Goal: Transaction & Acquisition: Book appointment/travel/reservation

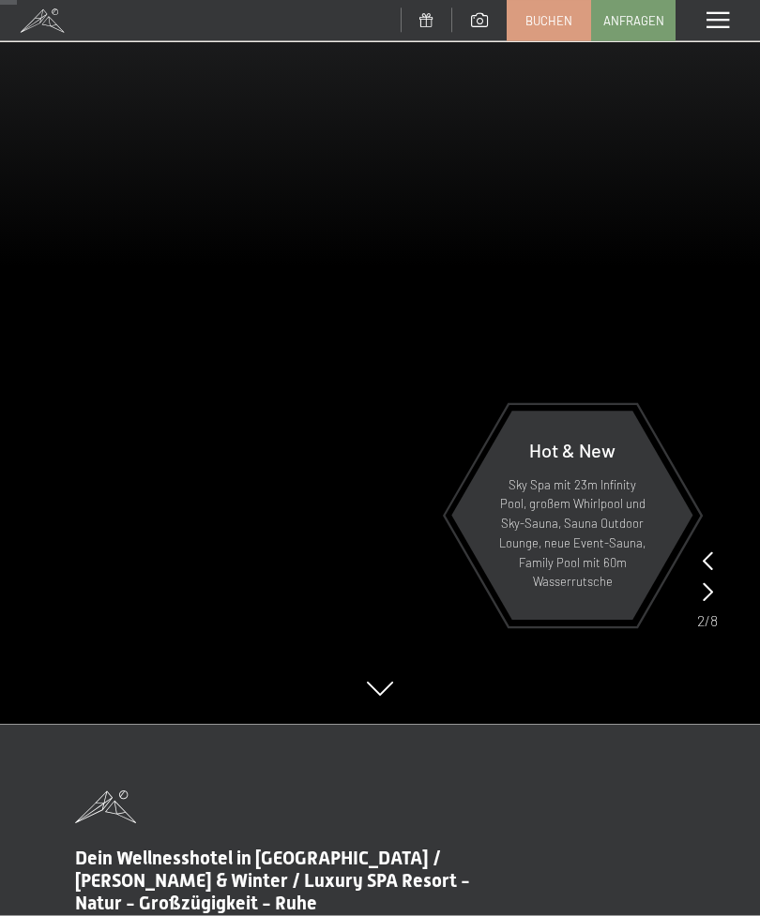
scroll to position [192, 0]
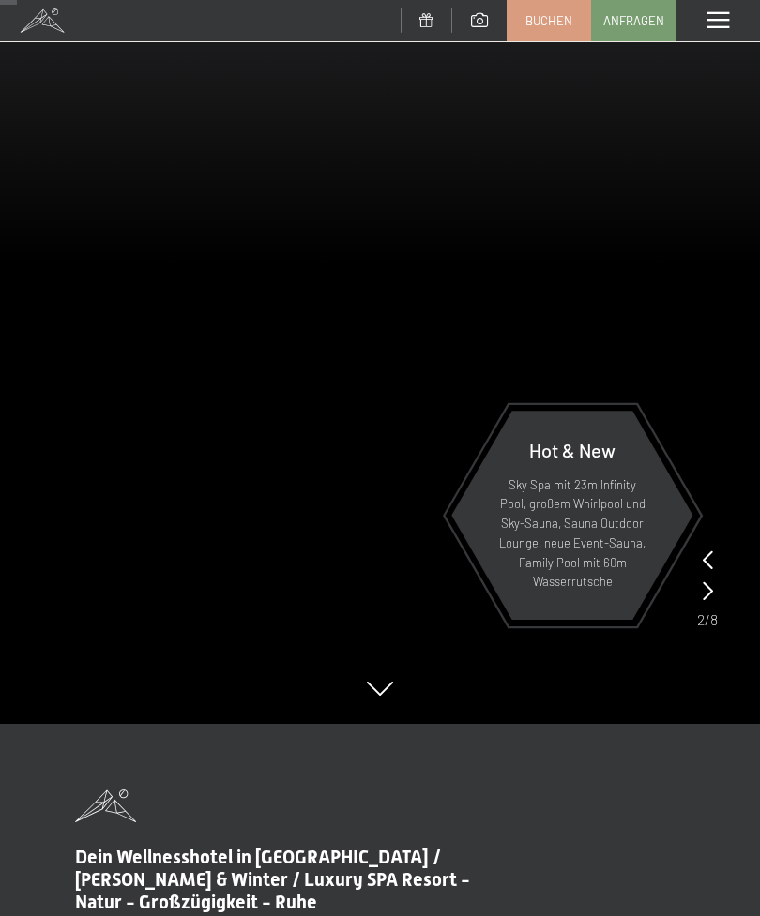
click at [558, 23] on span "Buchen" at bounding box center [548, 20] width 47 height 17
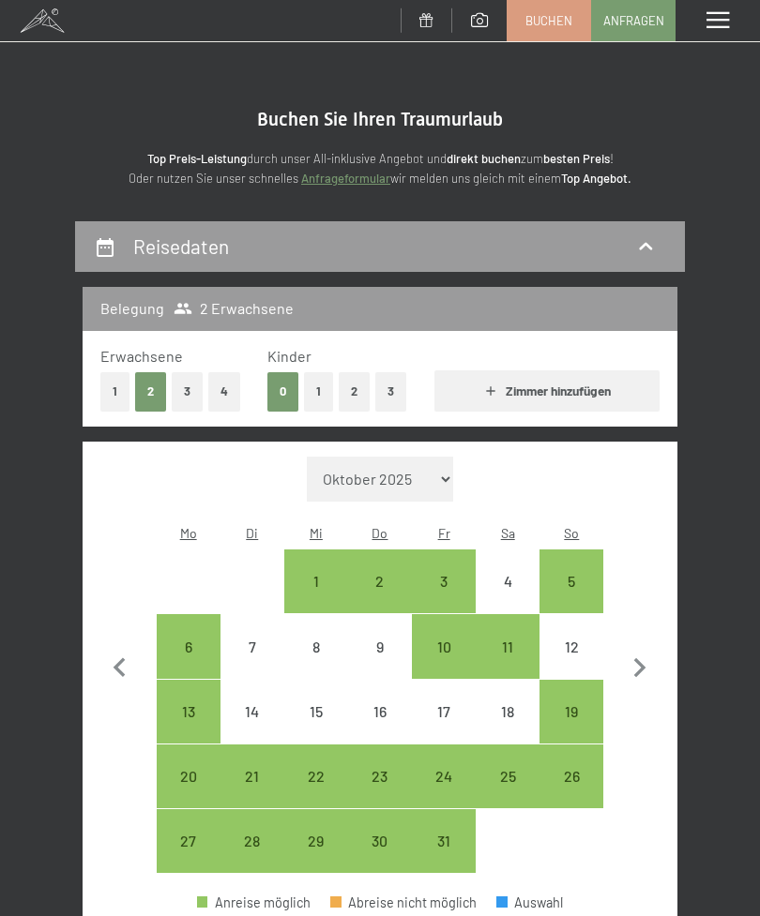
click at [383, 574] on div "2" at bounding box center [380, 604] width 60 height 60
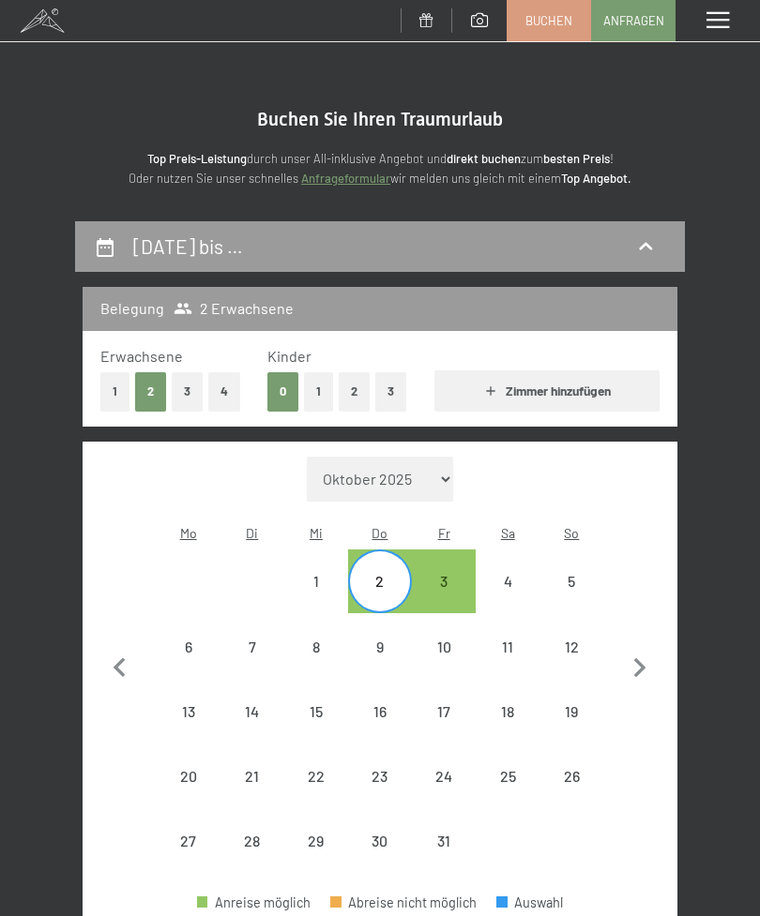
click at [515, 574] on div "4" at bounding box center [507, 604] width 60 height 60
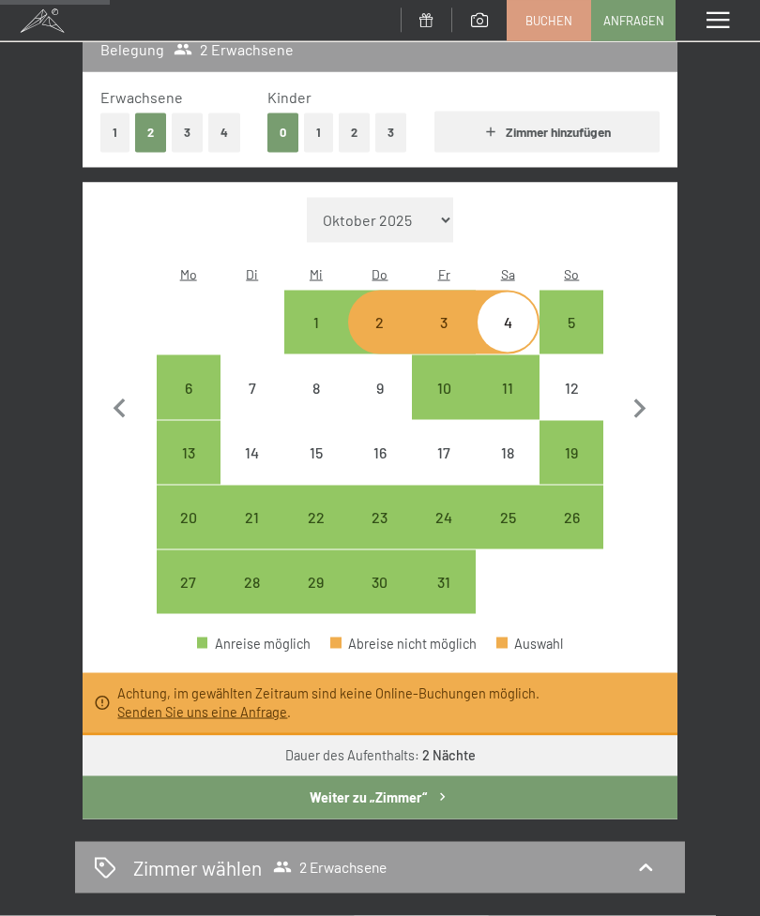
scroll to position [260, 0]
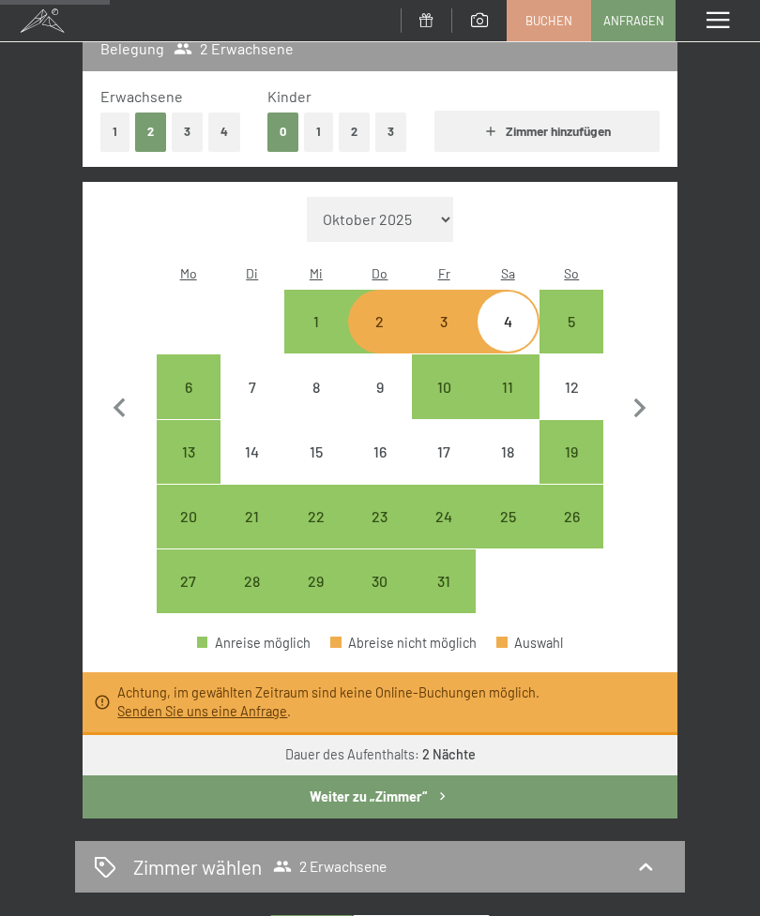
click at [714, 389] on div "[DATE] bis [DATE] Belegung 2 Erwachsene Erwachsene 1 2 3 4 Kinder 0 1 2 3 Zimme…" at bounding box center [380, 628] width 760 height 1333
click at [376, 314] on div "2" at bounding box center [380, 344] width 60 height 60
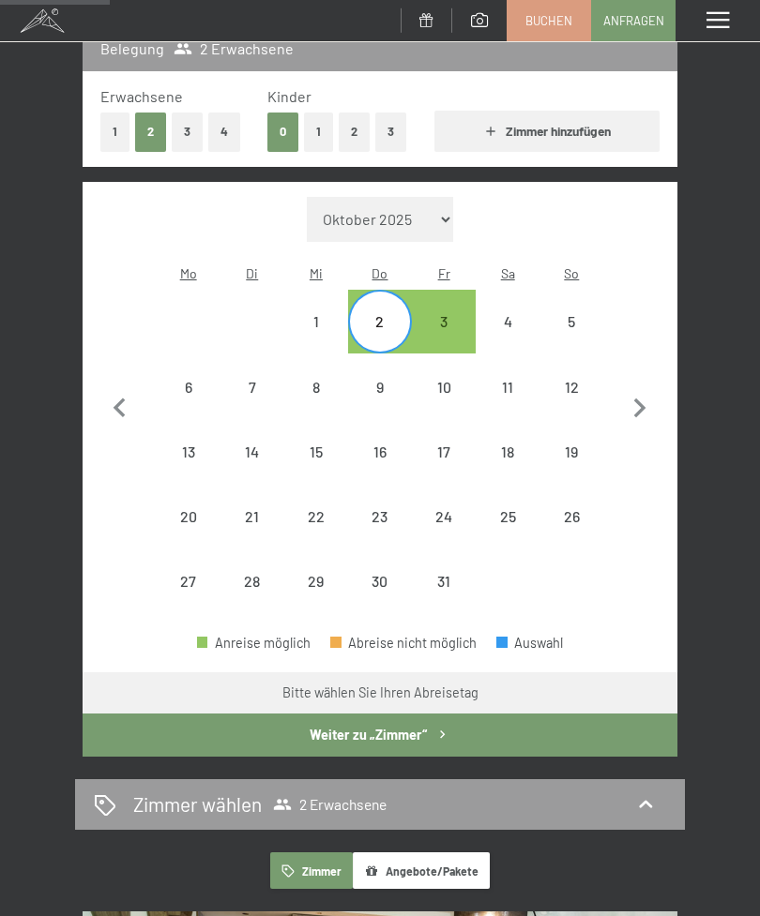
click at [447, 314] on div "3" at bounding box center [444, 344] width 60 height 60
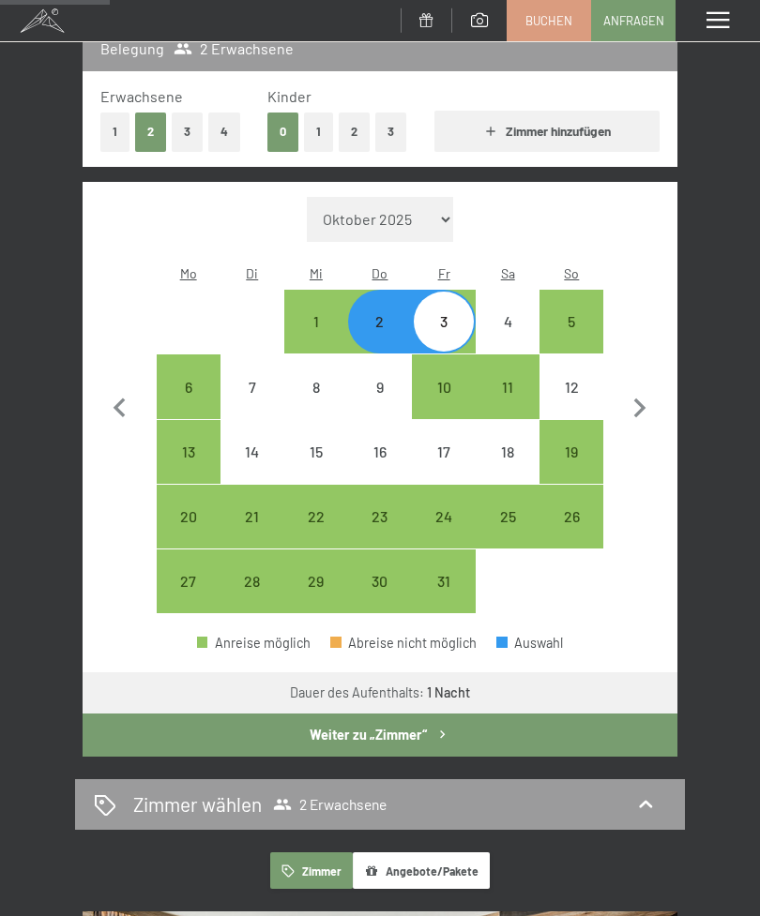
click at [451, 314] on div "3" at bounding box center [444, 344] width 60 height 60
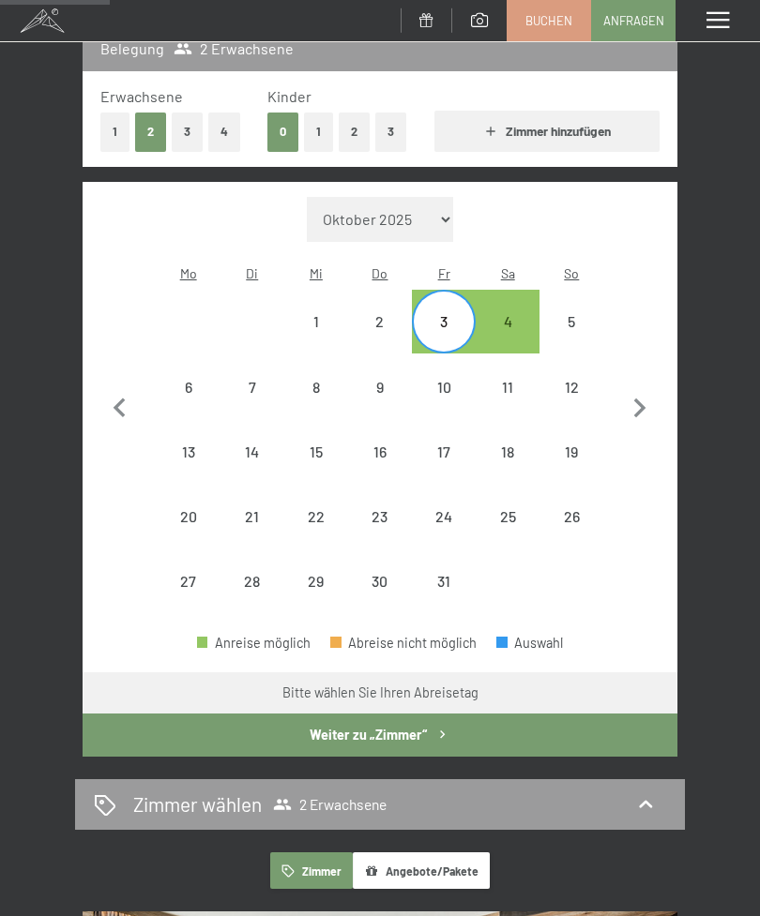
click at [510, 314] on div "4" at bounding box center [507, 344] width 60 height 60
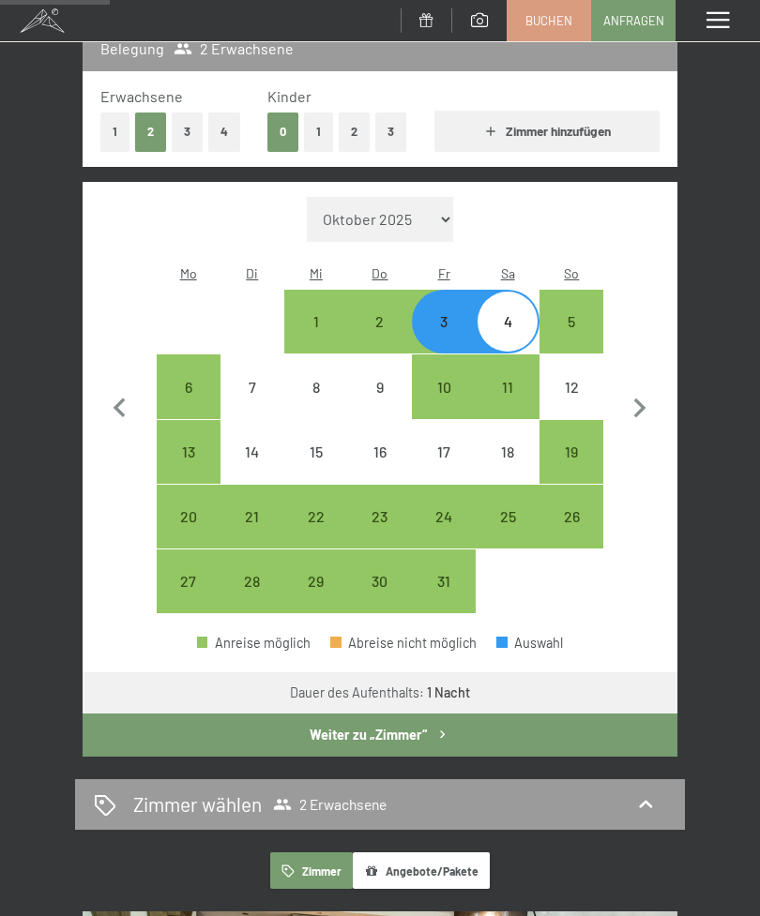
click at [531, 714] on button "Weiter zu „Zimmer“" at bounding box center [380, 735] width 595 height 43
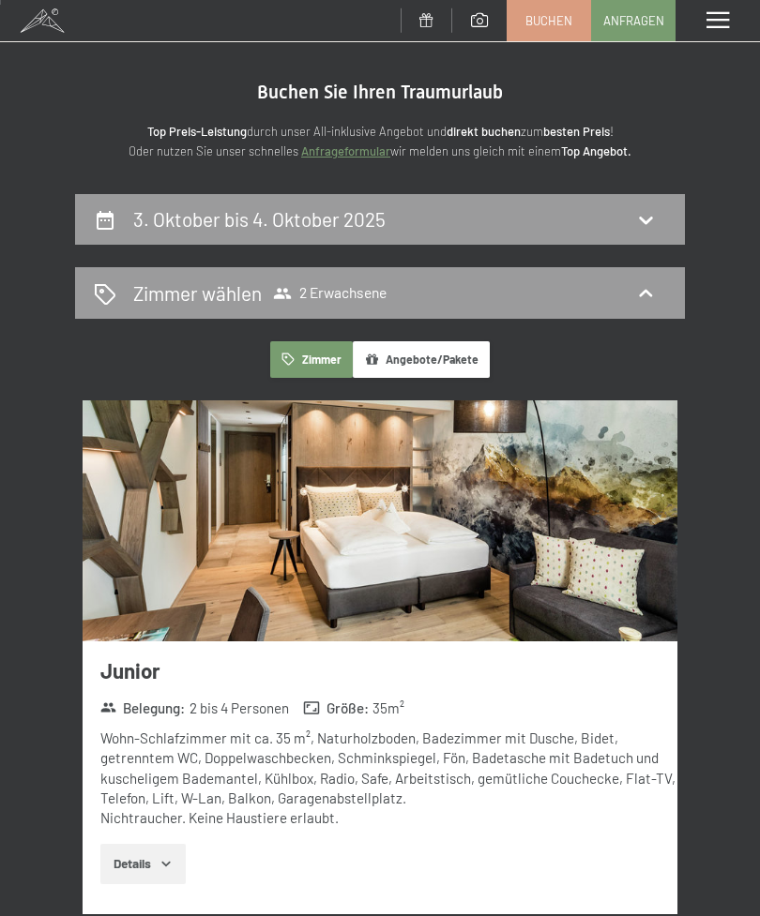
scroll to position [0, 0]
